Goal: Find specific page/section: Find specific page/section

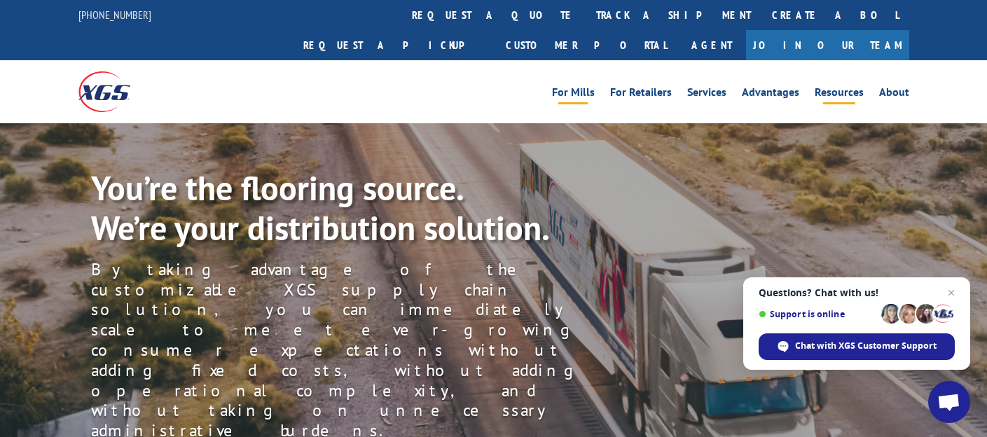
click at [848, 87] on link "Resources" at bounding box center [839, 94] width 49 height 15
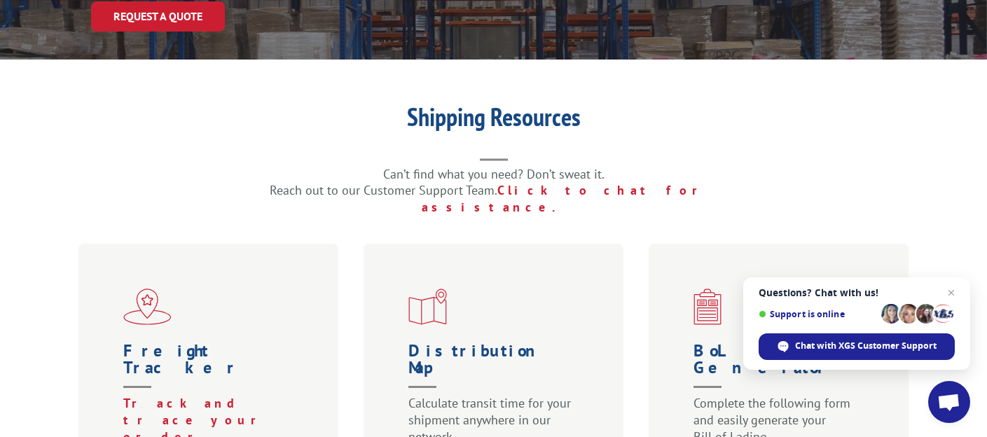
scroll to position [350, 0]
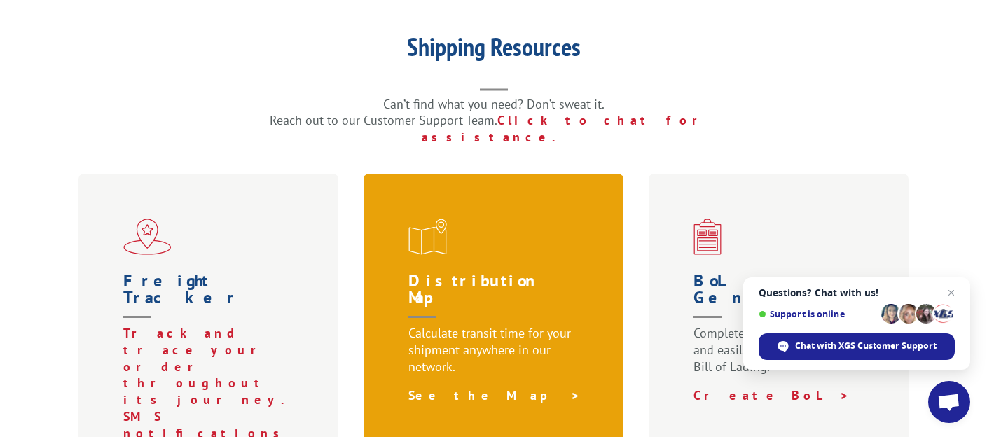
click at [453, 387] on link "See the Map >" at bounding box center [494, 395] width 172 height 16
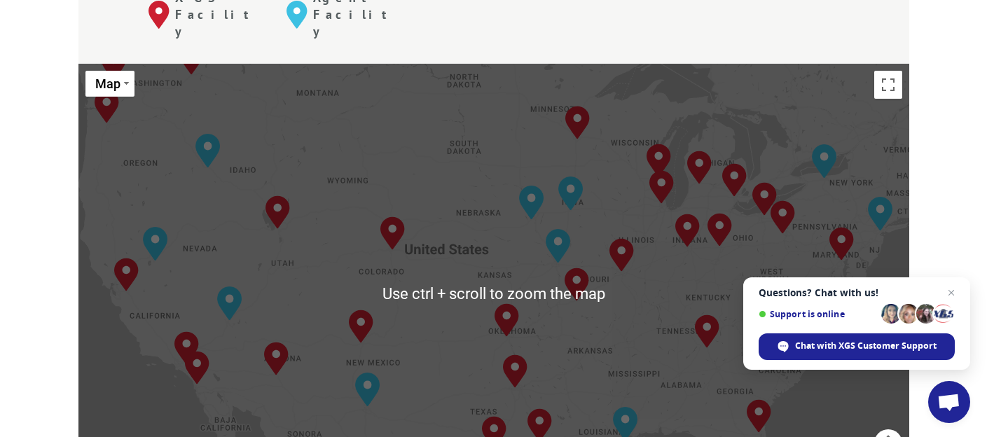
scroll to position [701, 0]
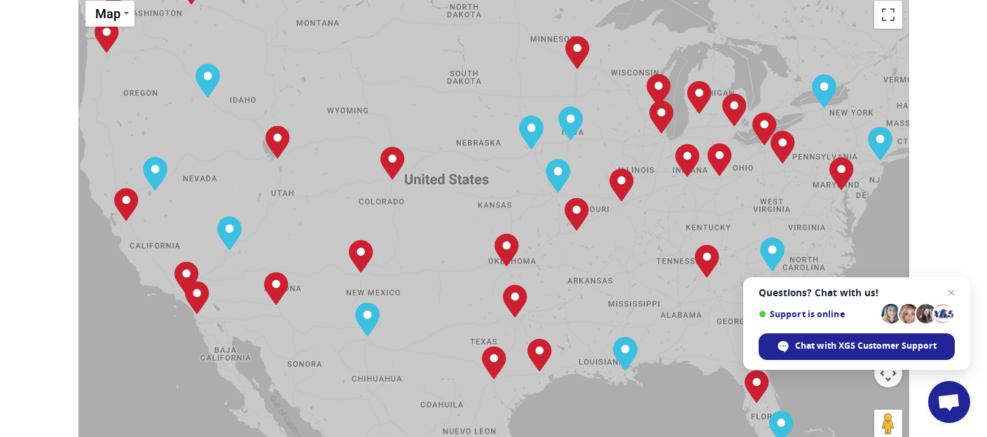
click at [629, 237] on div "[GEOGRAPHIC_DATA], [GEOGRAPHIC_DATA] [GEOGRAPHIC_DATA], [GEOGRAPHIC_DATA] [GEOG…" at bounding box center [493, 224] width 831 height 461
